Goal: Task Accomplishment & Management: Manage account settings

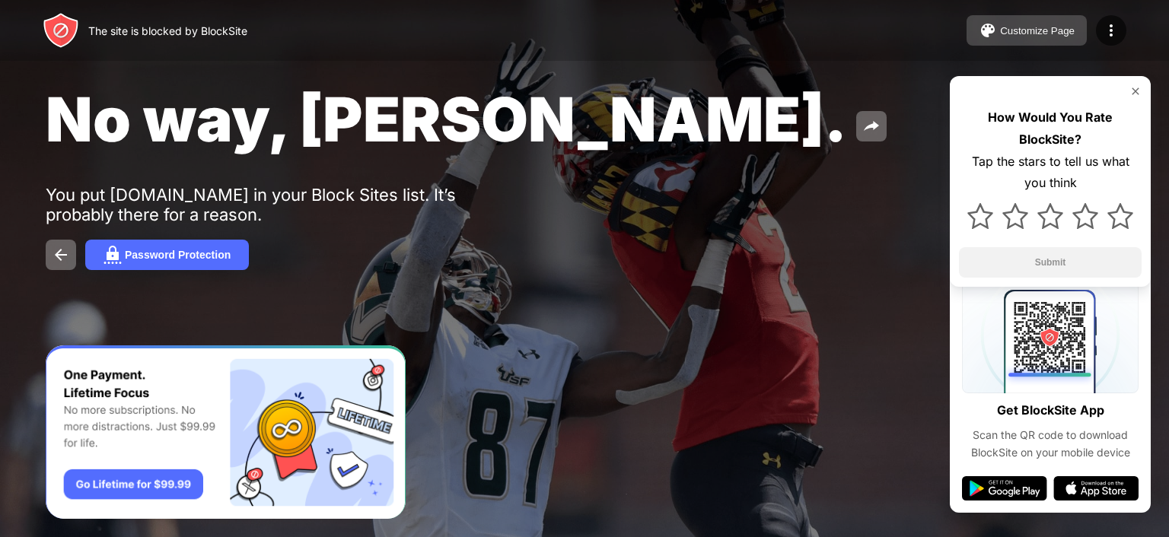
click at [1002, 25] on div "Customize Page" at bounding box center [1037, 30] width 75 height 11
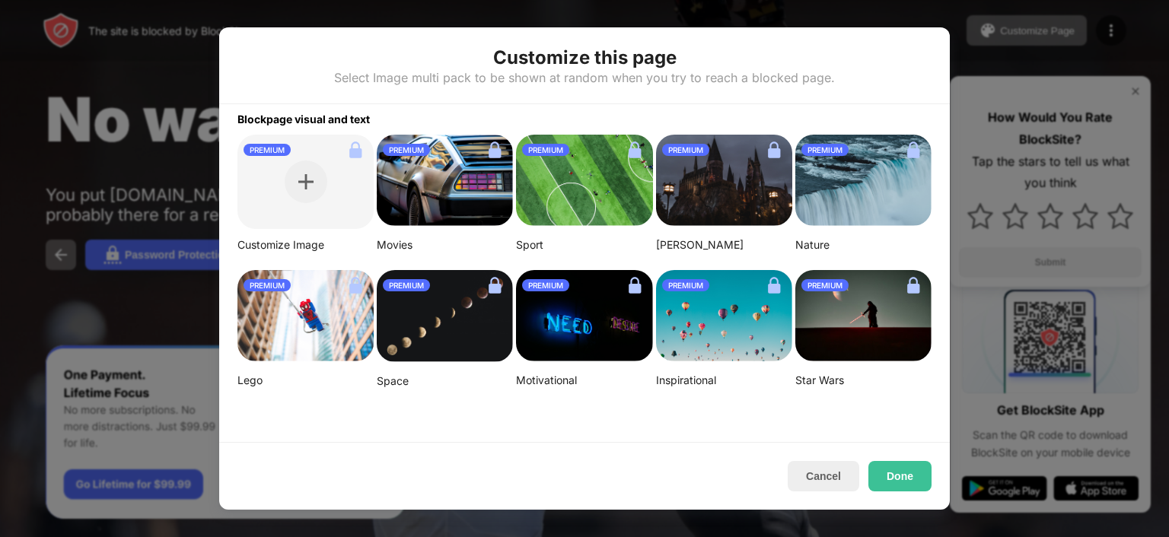
click at [93, 326] on div at bounding box center [584, 268] width 1169 height 537
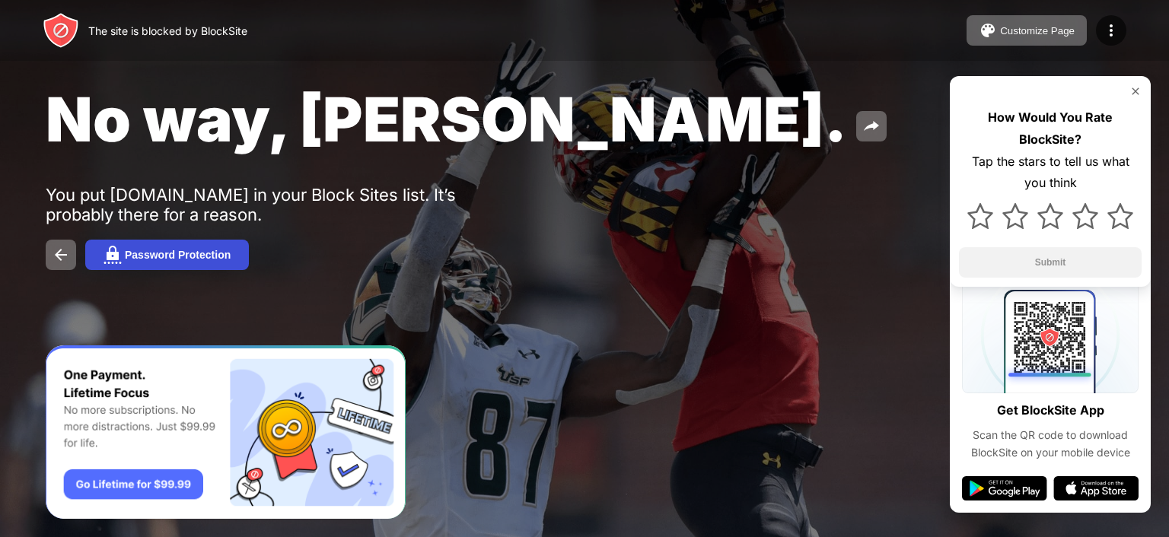
click at [128, 254] on div "Password Protection" at bounding box center [178, 255] width 106 height 12
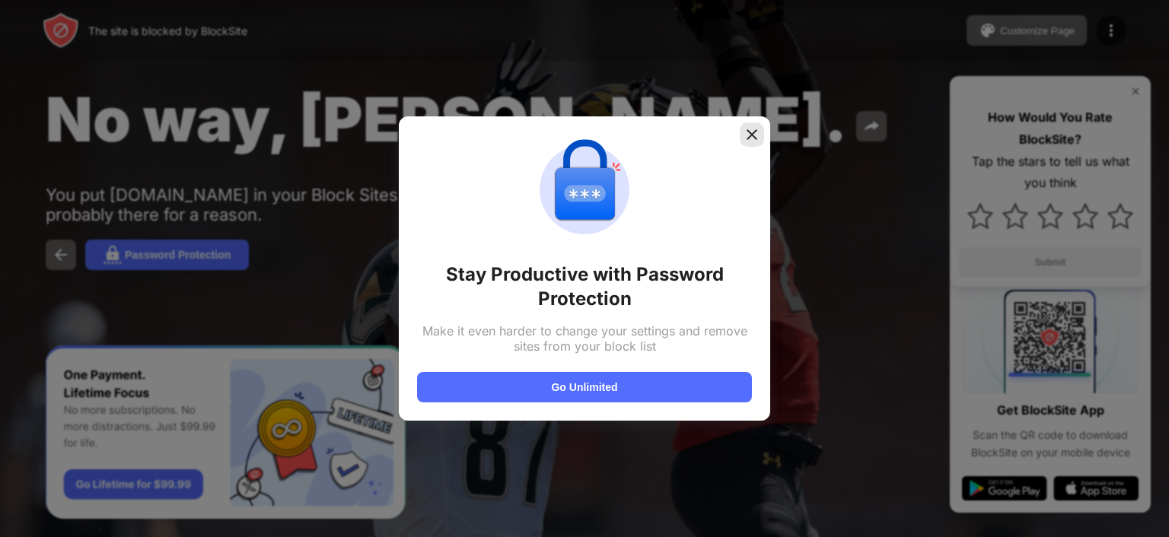
click at [750, 143] on div at bounding box center [752, 135] width 24 height 24
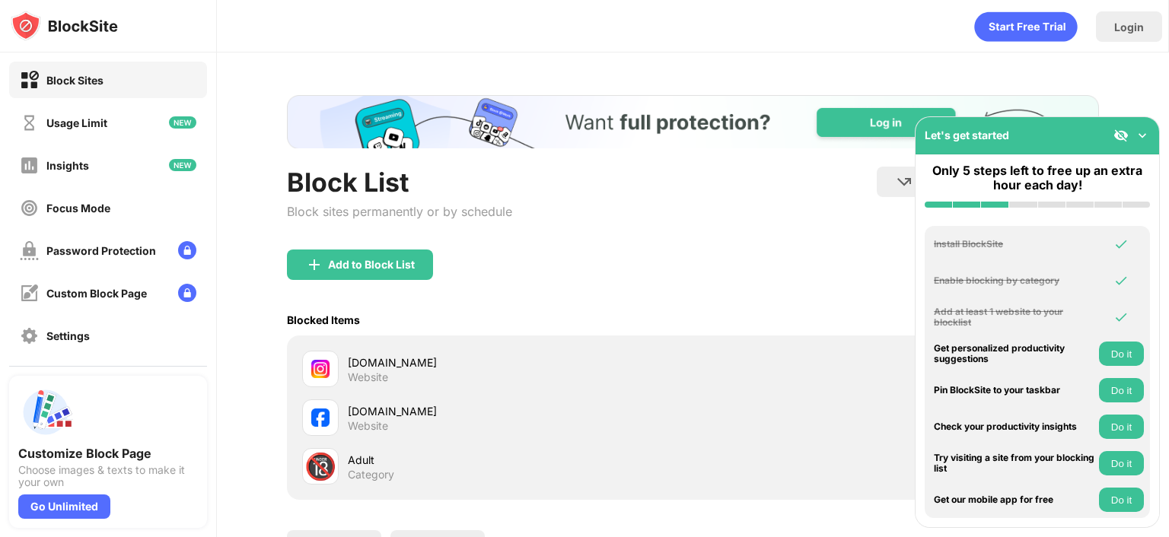
click at [409, 415] on div "facebook.com" at bounding box center [520, 411] width 345 height 16
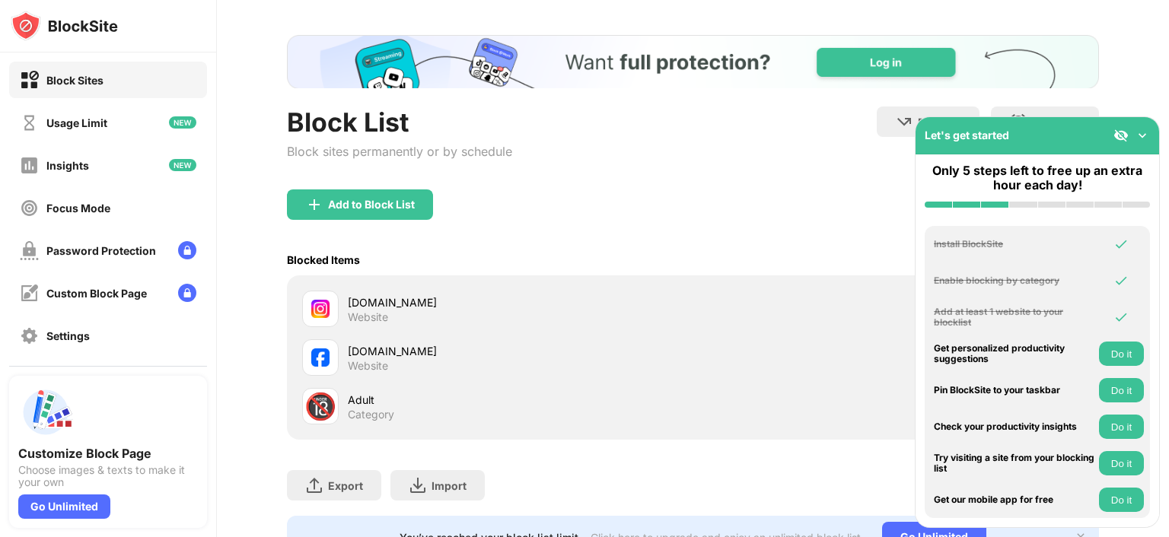
scroll to position [135, 0]
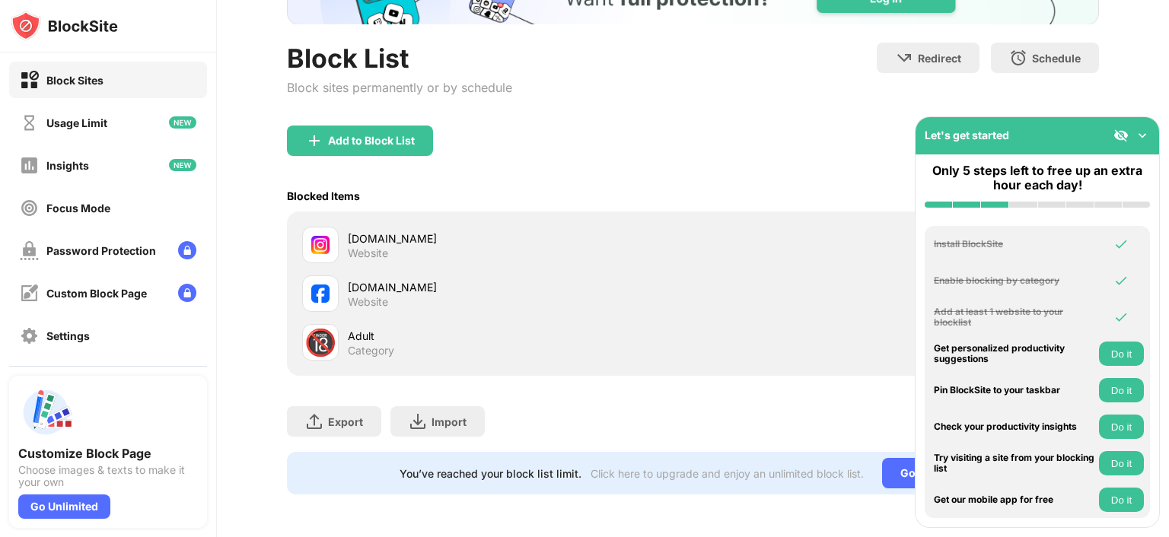
click at [1142, 135] on img at bounding box center [1142, 135] width 15 height 15
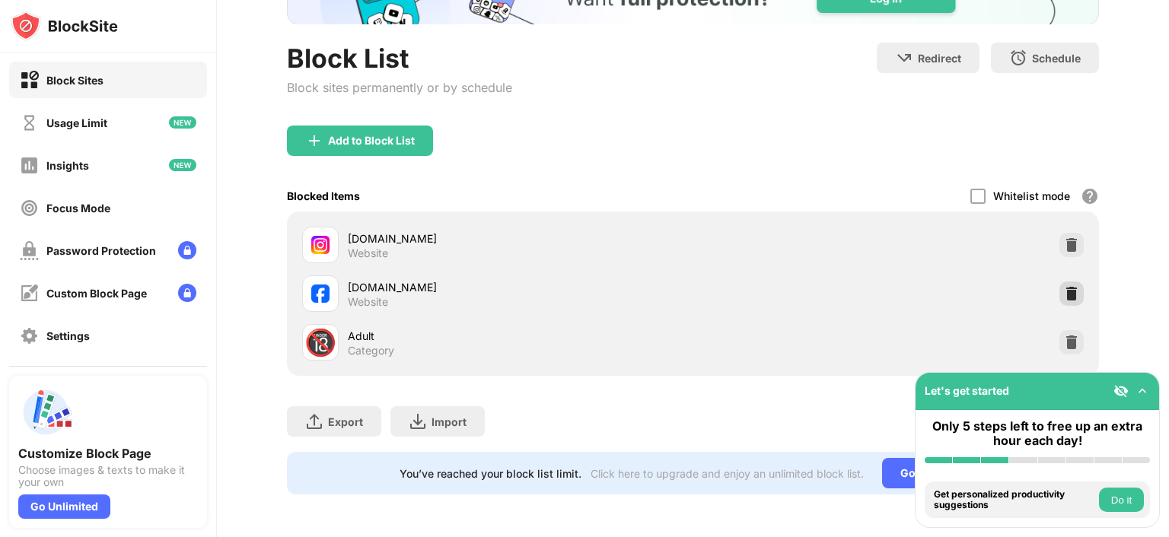
click at [1064, 286] on img at bounding box center [1071, 293] width 15 height 15
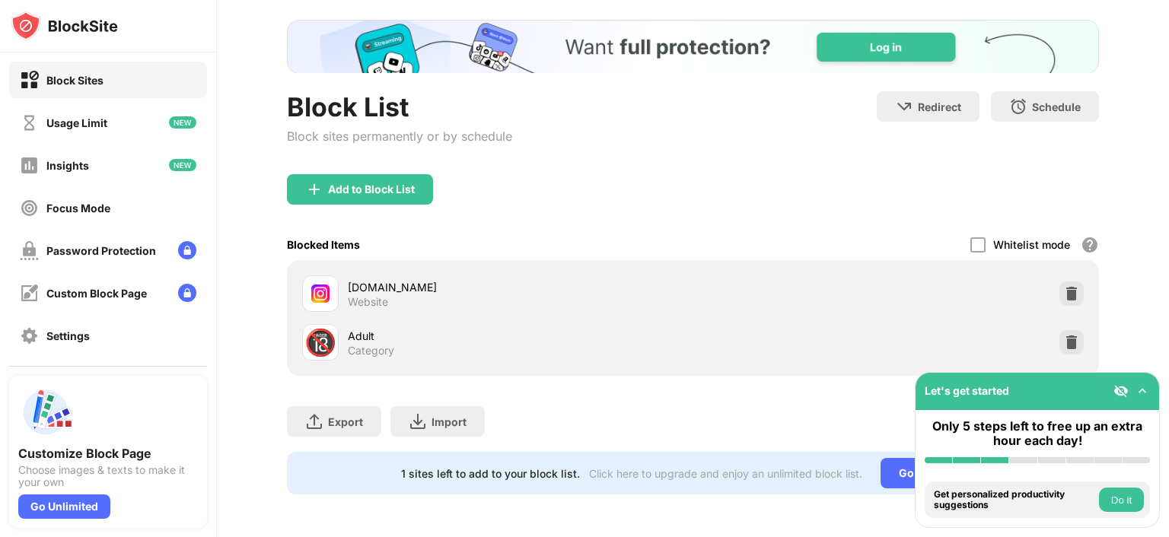
scroll to position [86, 0]
